Goal: Complete application form

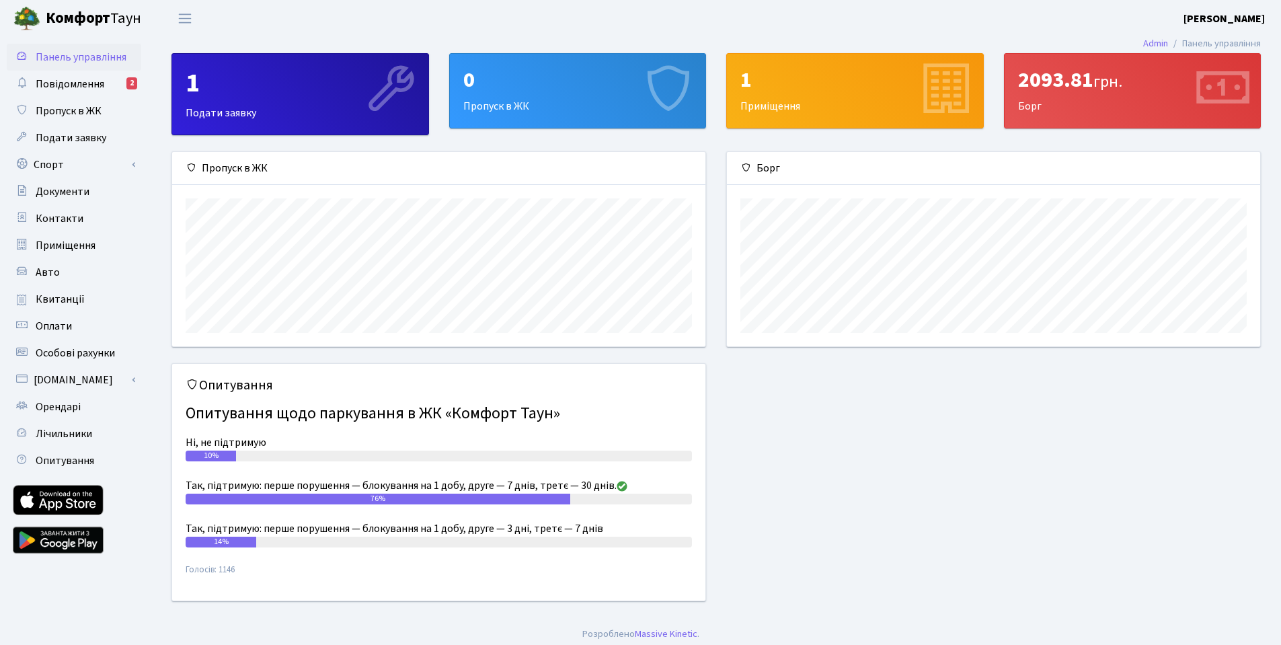
scroll to position [194, 533]
click at [591, 85] on div "0" at bounding box center [577, 80] width 229 height 26
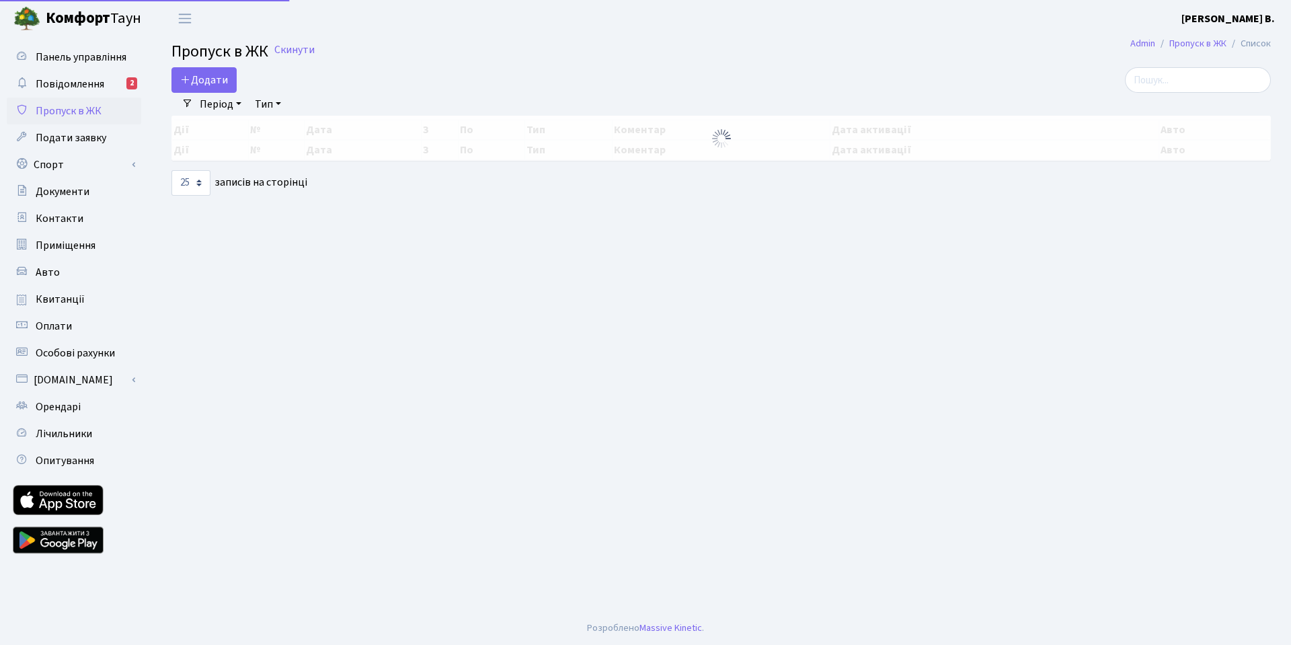
select select "25"
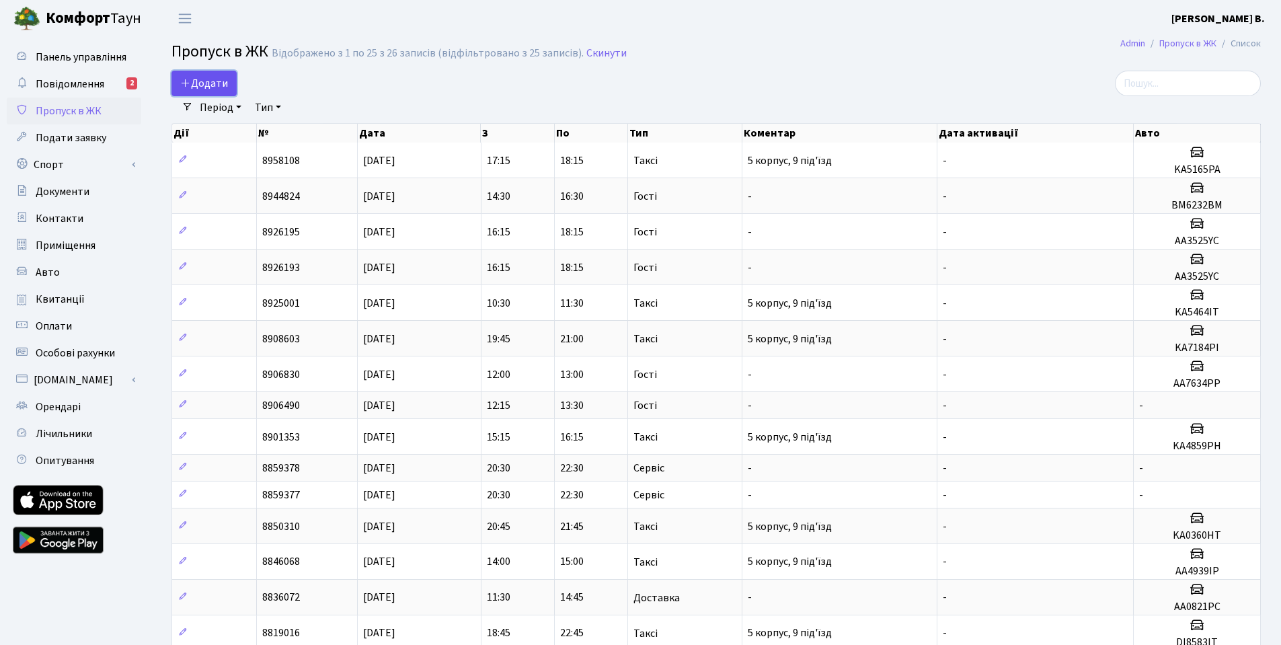
click at [191, 83] on span "Додати" at bounding box center [204, 83] width 48 height 15
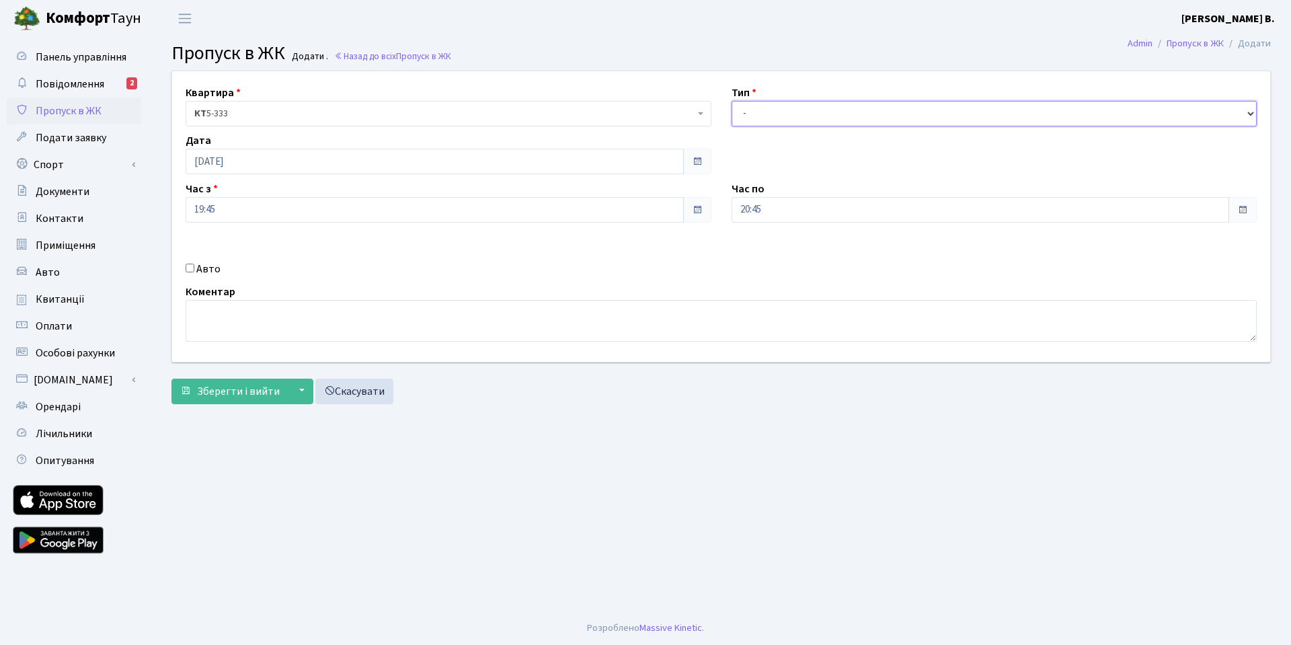
click at [784, 120] on select "- Доставка Таксі Гості Сервіс" at bounding box center [994, 114] width 526 height 26
select select "2"
click at [731, 101] on select "- Доставка Таксі Гості Сервіс" at bounding box center [994, 114] width 526 height 26
click at [207, 269] on label "Авто" at bounding box center [208, 269] width 24 height 16
click at [194, 269] on input "Авто" at bounding box center [190, 268] width 9 height 9
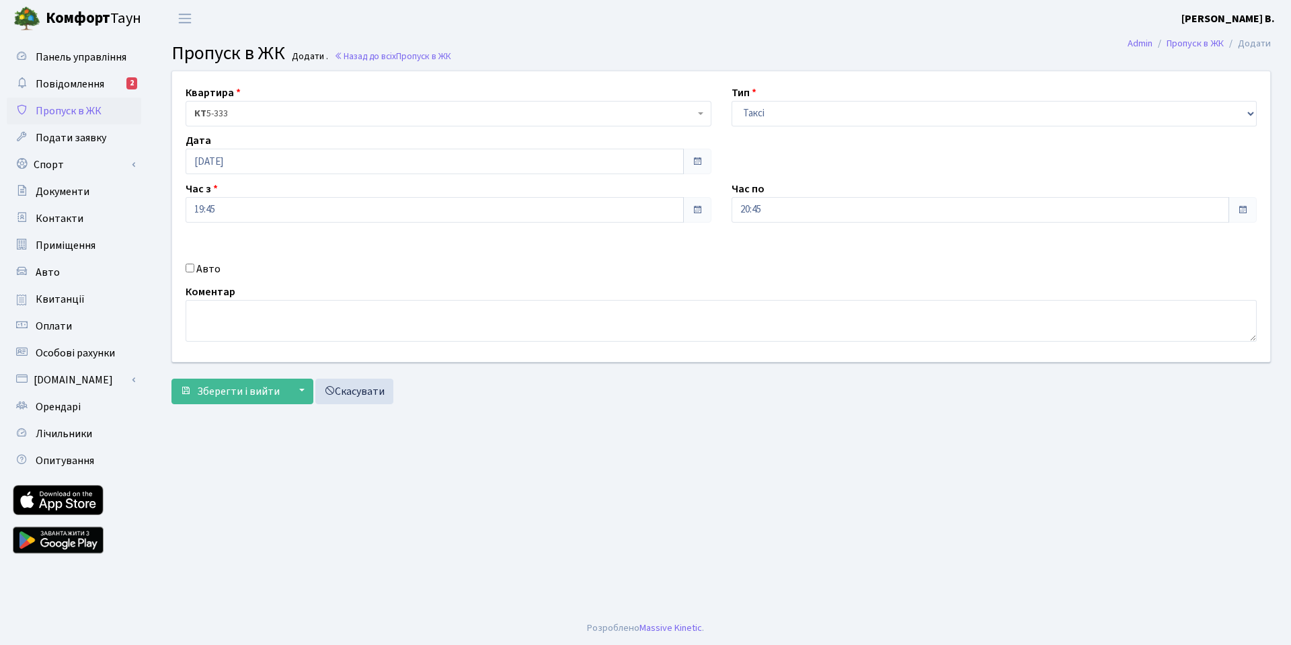
checkbox input "true"
paste input "KA8114CC"
type input "KA8114CC"
click at [214, 393] on span "Зберегти і вийти" at bounding box center [238, 391] width 83 height 15
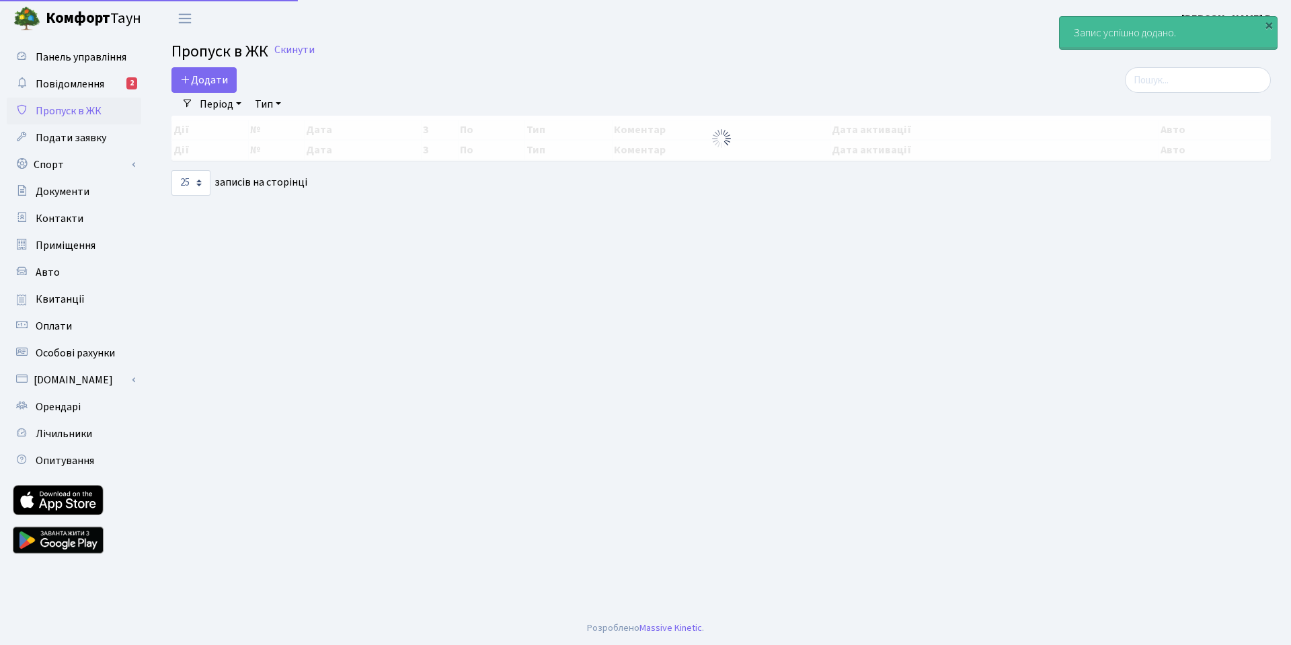
select select "25"
